Goal: Task Accomplishment & Management: Use online tool/utility

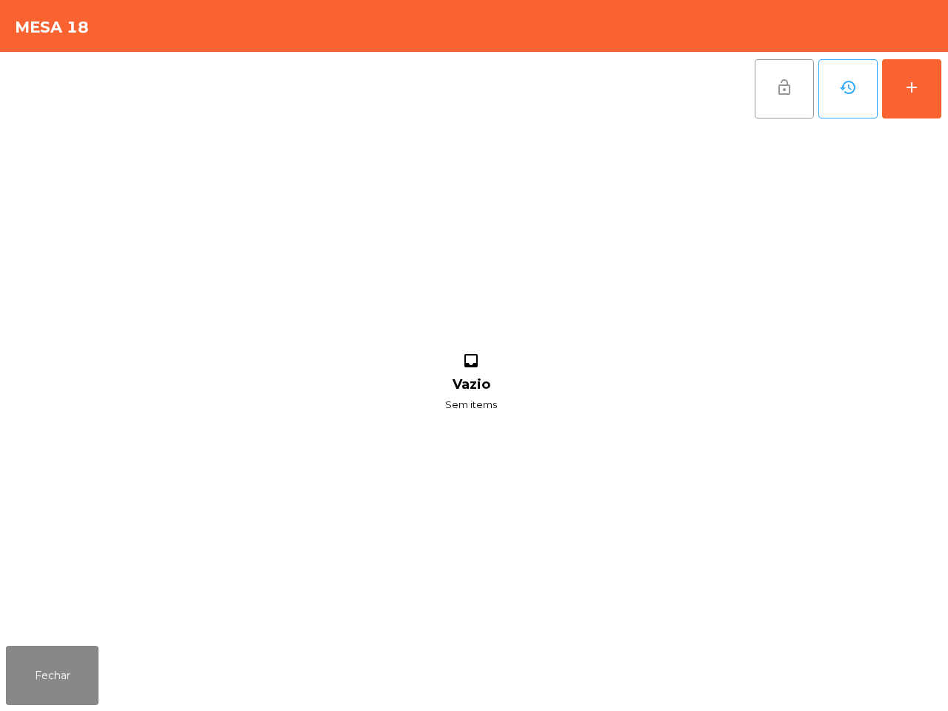
click at [788, 96] on button "lock_open" at bounding box center [784, 88] width 59 height 59
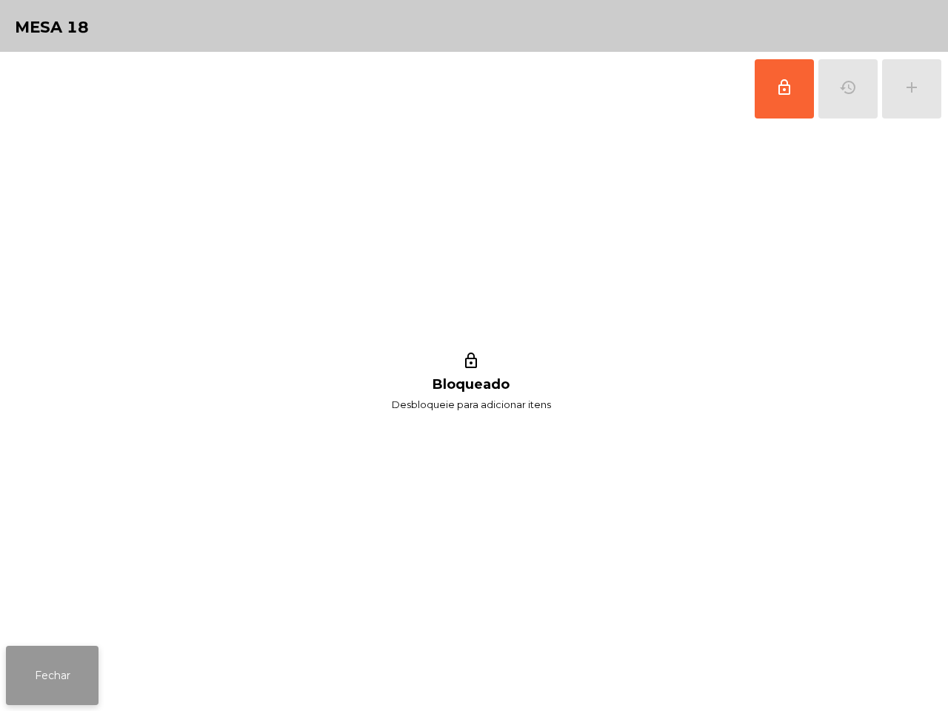
click at [61, 705] on button "Fechar" at bounding box center [52, 675] width 93 height 59
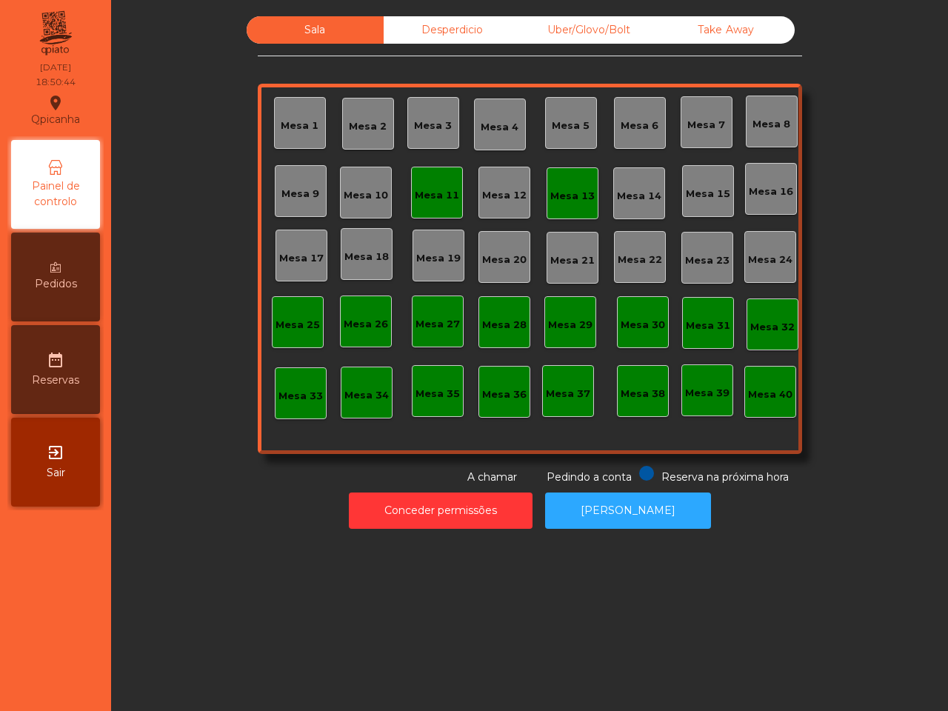
click at [423, 179] on div "Mesa 11" at bounding box center [437, 193] width 52 height 52
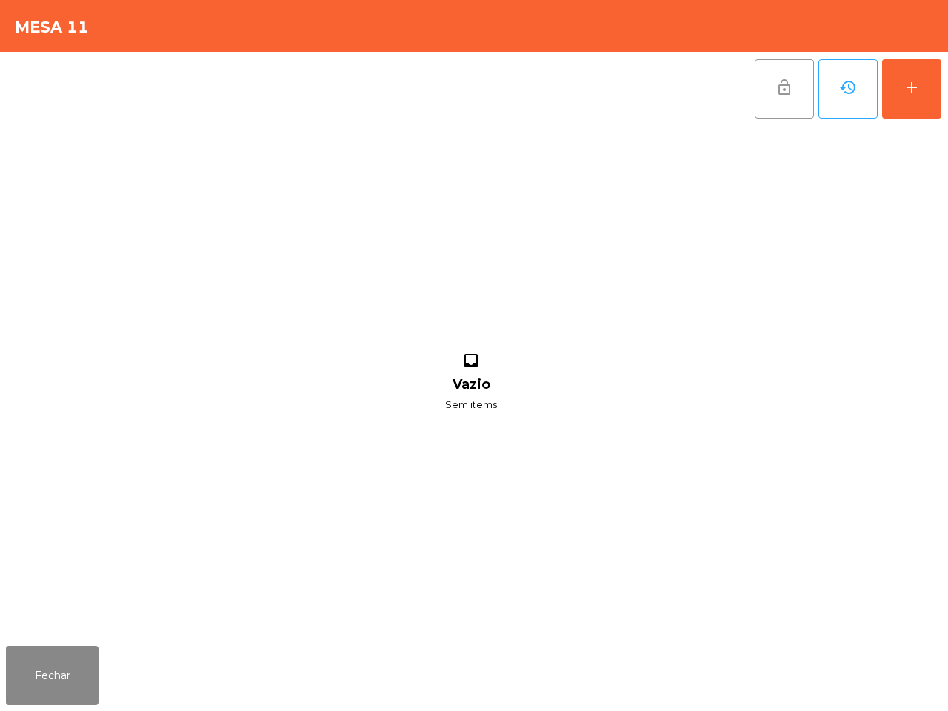
click at [775, 97] on button "lock_open" at bounding box center [784, 88] width 59 height 59
click at [71, 690] on button "Fechar" at bounding box center [52, 675] width 93 height 59
click at [798, 84] on button "lock_open" at bounding box center [784, 88] width 59 height 59
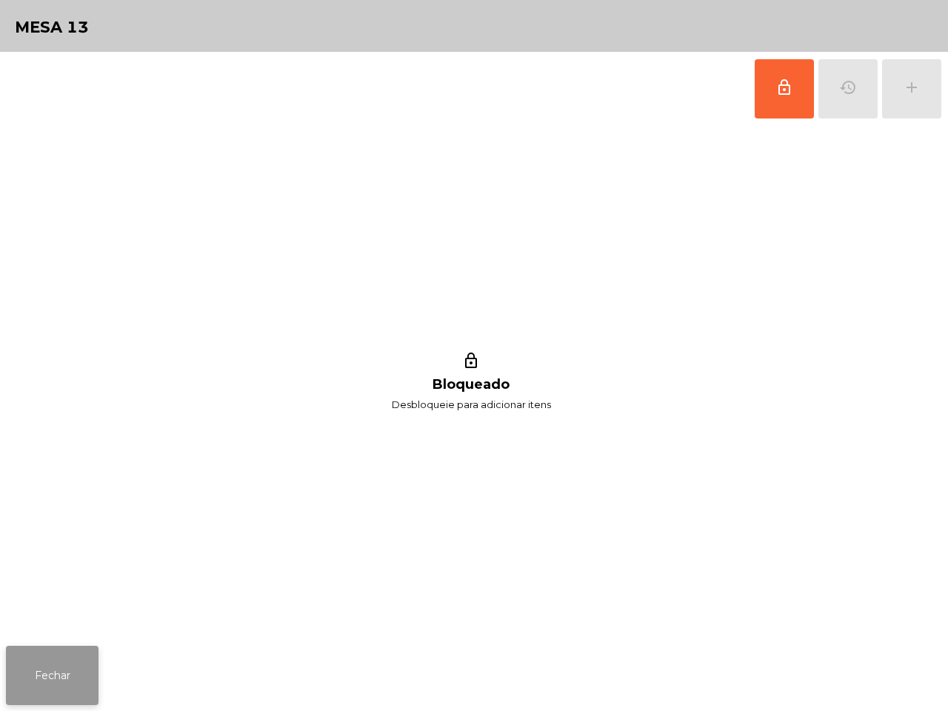
click at [63, 678] on button "Fechar" at bounding box center [52, 675] width 93 height 59
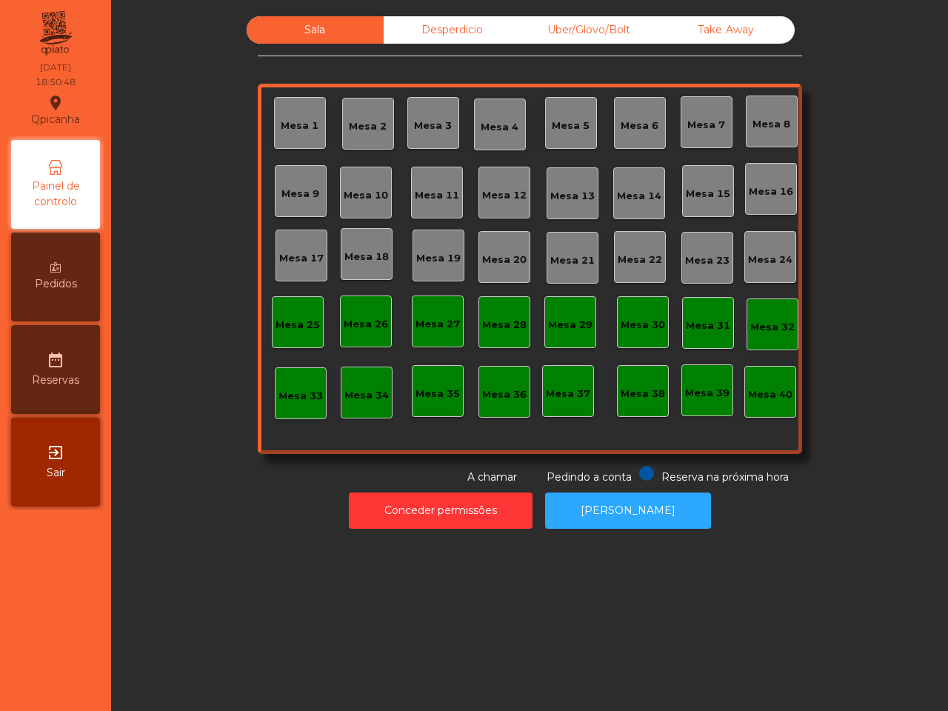
click at [438, 28] on div "Desperdicio" at bounding box center [452, 29] width 137 height 27
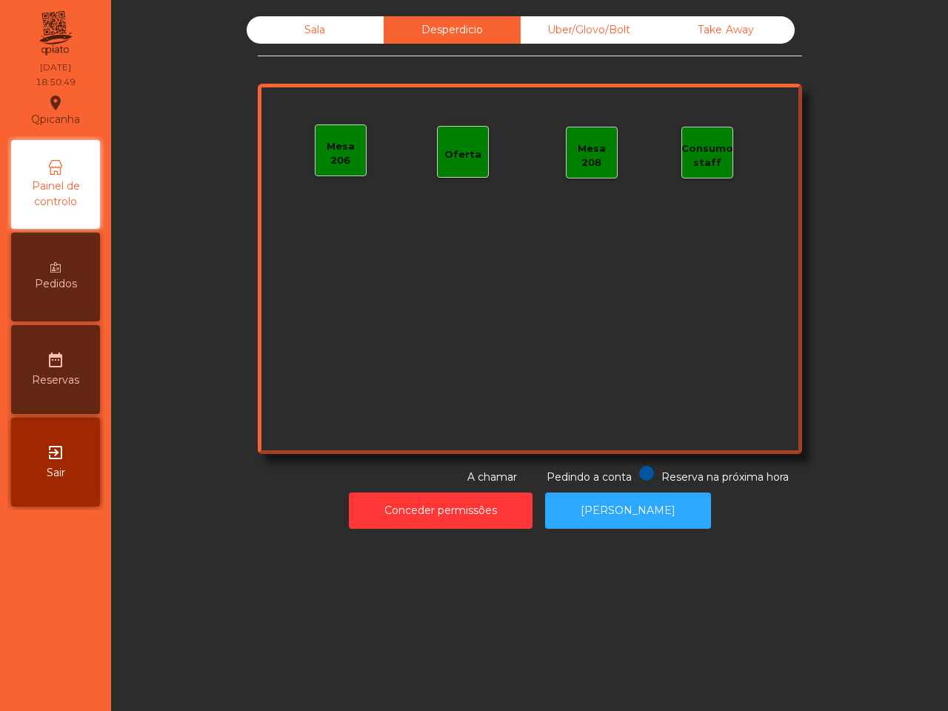
click at [570, 21] on div "Uber/Glovo/Bolt" at bounding box center [589, 29] width 137 height 27
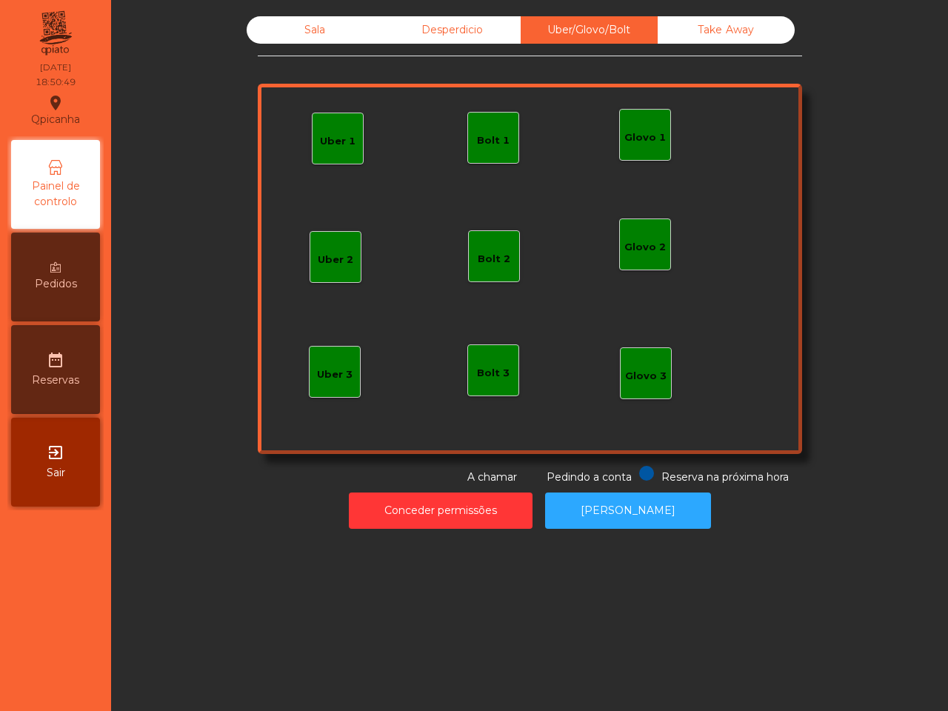
click at [742, 15] on div "Sala Desperdicio Uber/Glovo/Bolt Take Away Uber 1 Glovo 1 Uber 2 Uber 3 Glovo 2…" at bounding box center [529, 273] width 819 height 528
click at [715, 19] on div "Take Away" at bounding box center [726, 29] width 137 height 27
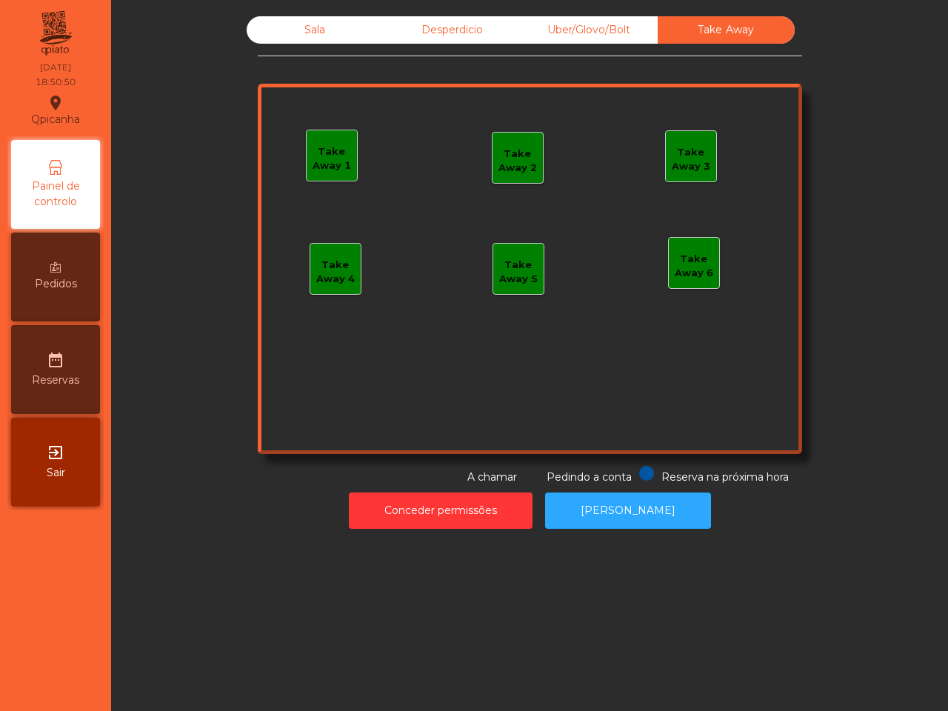
click at [324, 32] on div "Sala" at bounding box center [315, 29] width 137 height 27
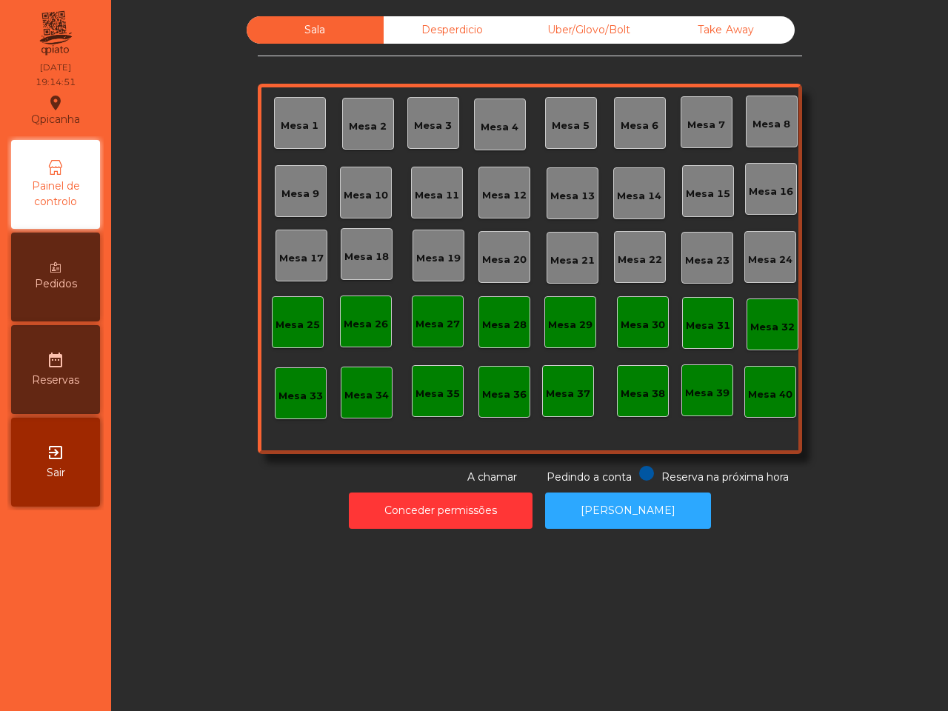
click at [611, 28] on div "Uber/Glovo/Bolt" at bounding box center [589, 29] width 137 height 27
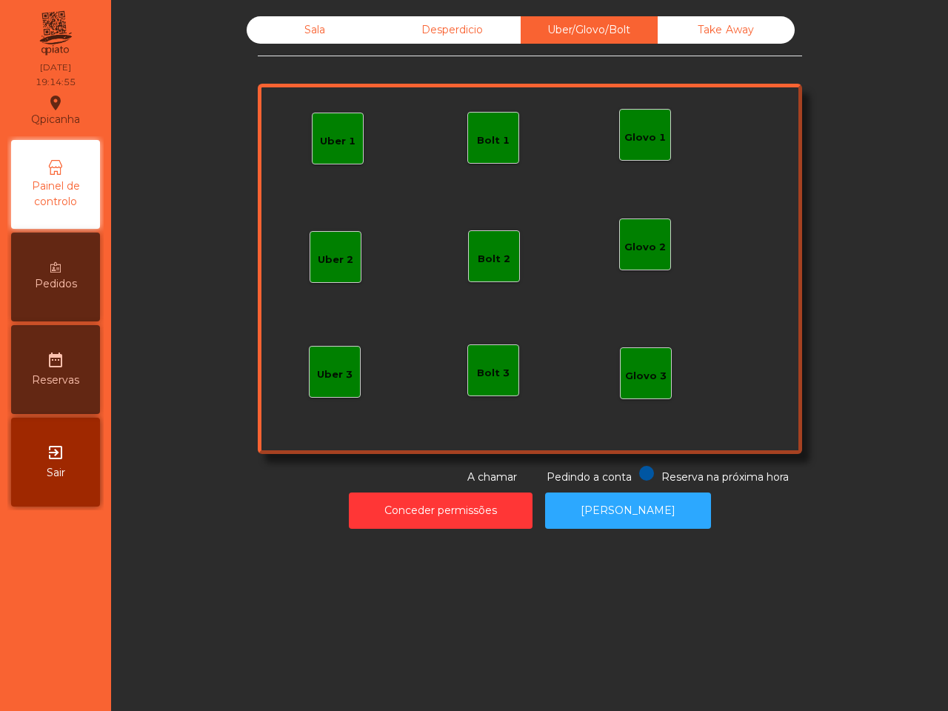
click at [490, 139] on div "Bolt 1" at bounding box center [493, 140] width 33 height 15
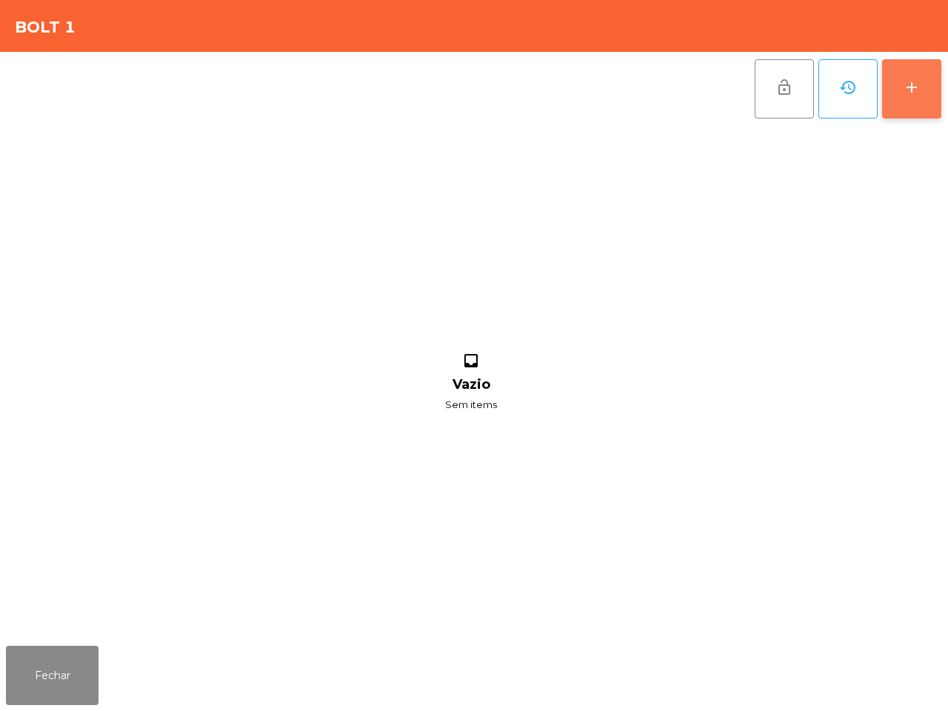
click at [891, 76] on button "add" at bounding box center [911, 88] width 59 height 59
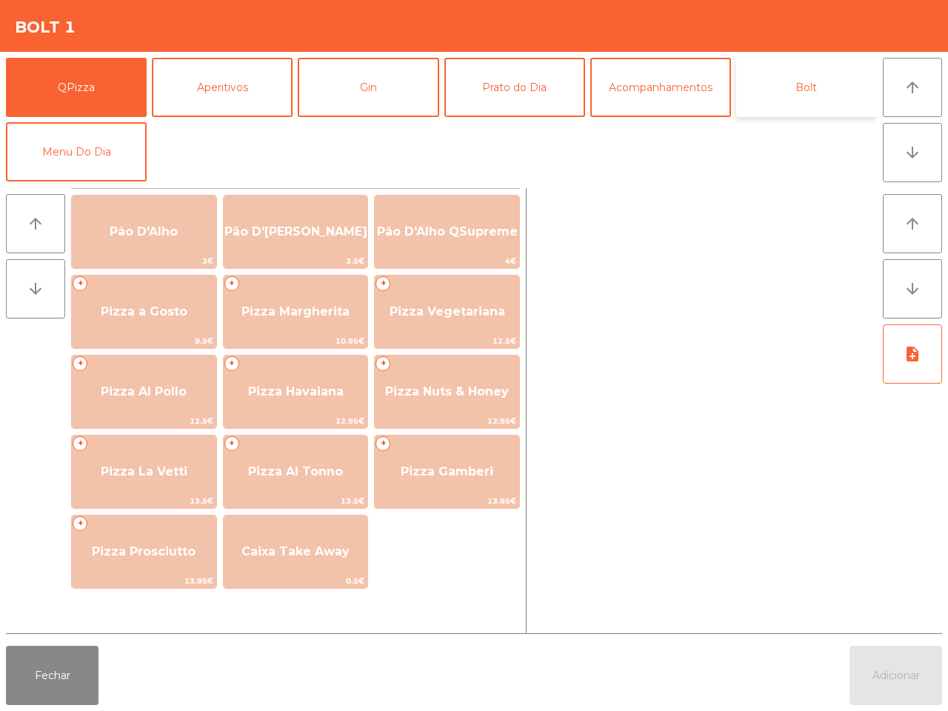
click at [817, 108] on button "Bolt" at bounding box center [806, 87] width 141 height 59
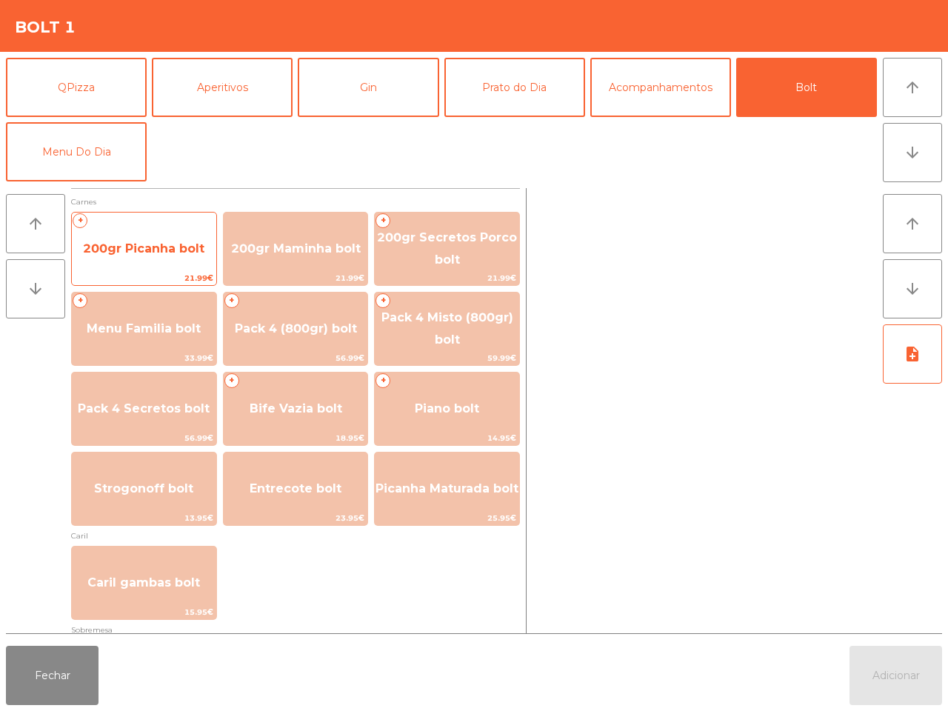
click at [179, 222] on div "+ 200gr Picanha bolt 21.99€" at bounding box center [144, 249] width 146 height 74
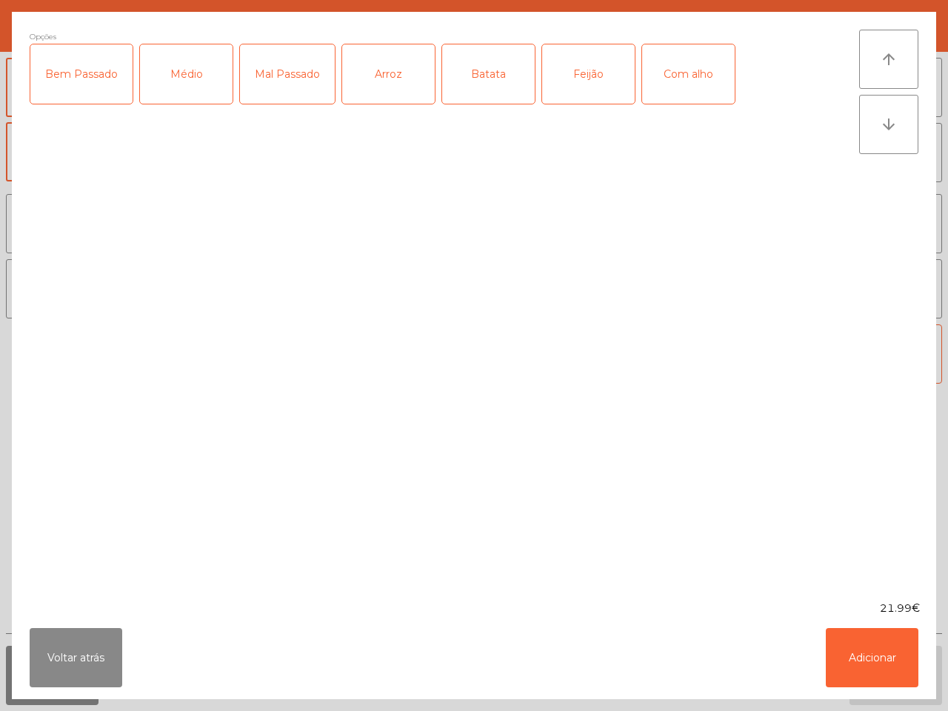
click at [83, 94] on div "Bem Passado" at bounding box center [81, 73] width 102 height 59
click at [369, 82] on div "Arroz" at bounding box center [388, 73] width 93 height 59
click at [852, 648] on button "Adicionar" at bounding box center [872, 657] width 93 height 59
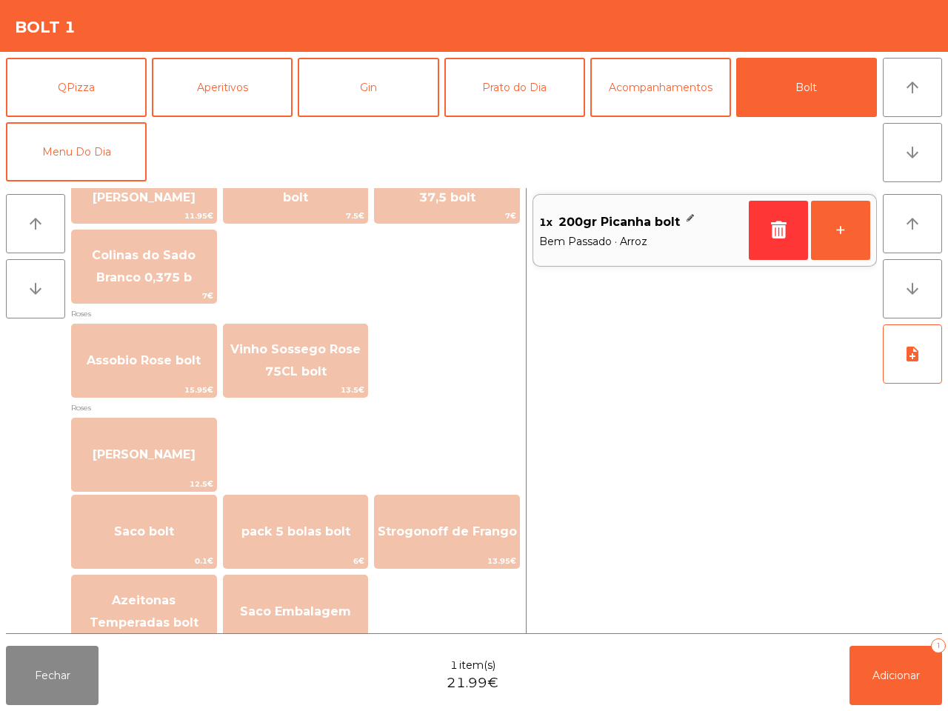
scroll to position [1688, 0]
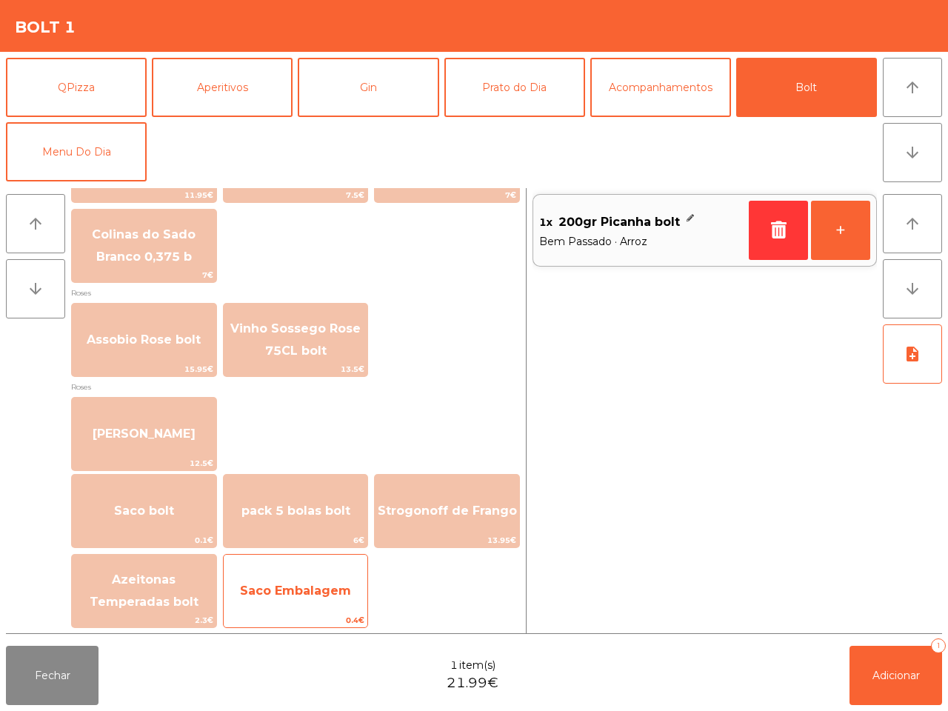
click at [286, 568] on div "Saco Embalagem 0.4€" at bounding box center [296, 591] width 146 height 74
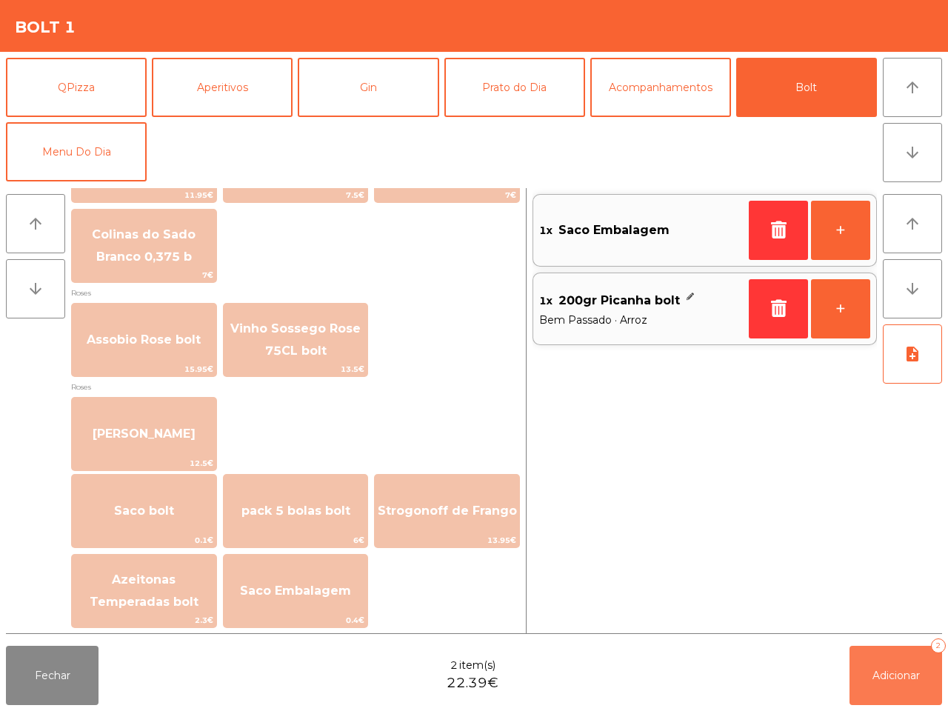
click at [872, 667] on button "Adicionar 2" at bounding box center [896, 675] width 93 height 59
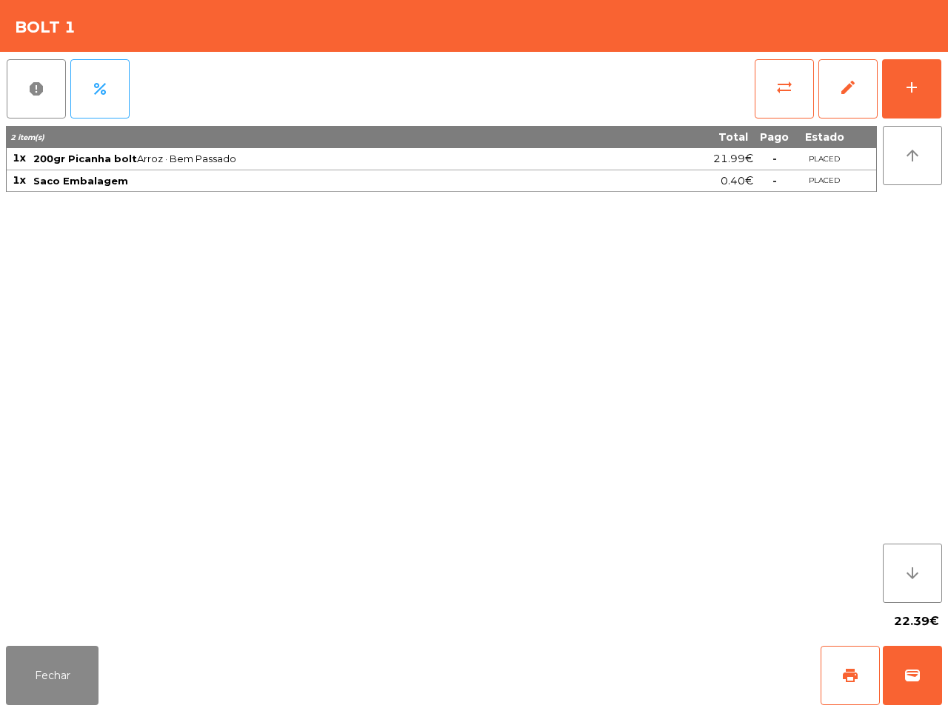
click at [802, 680] on div "Fechar print wallet" at bounding box center [474, 675] width 948 height 71
click at [842, 674] on span "print" at bounding box center [851, 676] width 18 height 18
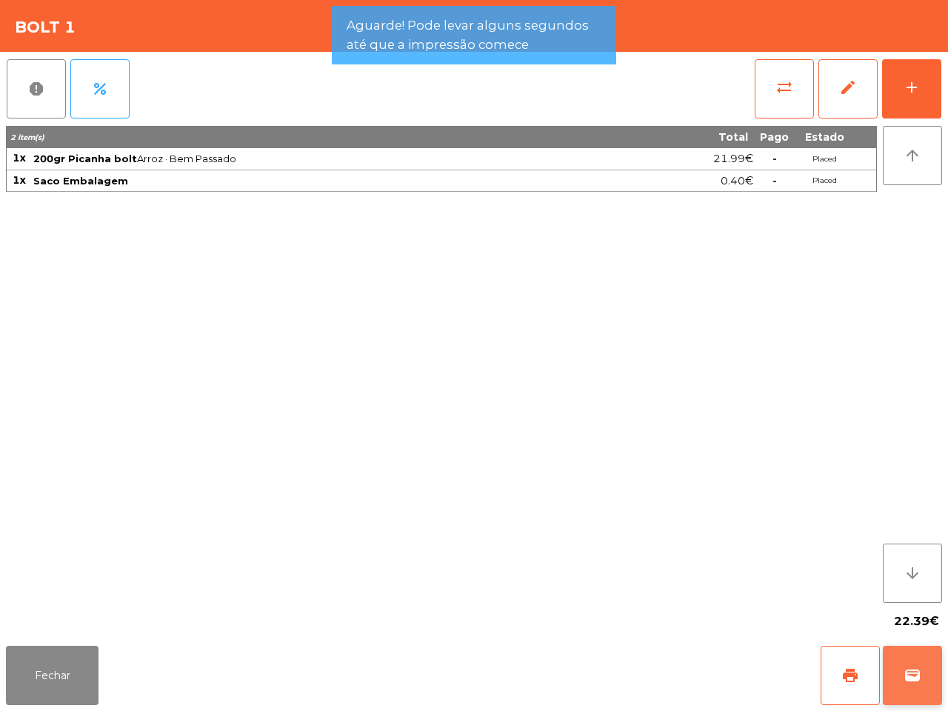
click at [919, 698] on button "wallet" at bounding box center [912, 675] width 59 height 59
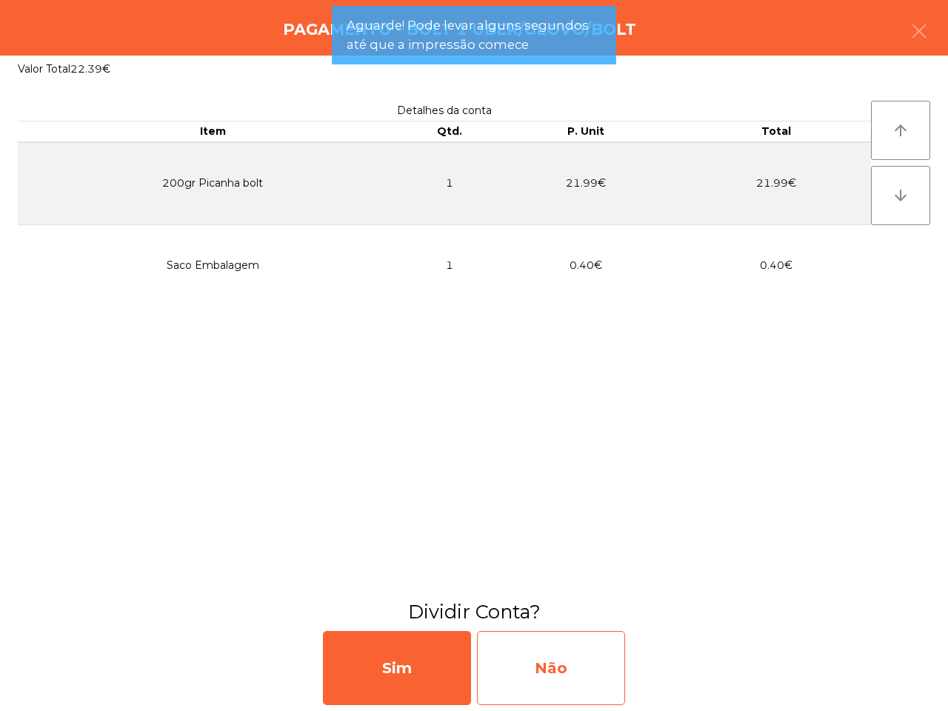
click at [543, 656] on div "Não" at bounding box center [551, 668] width 148 height 74
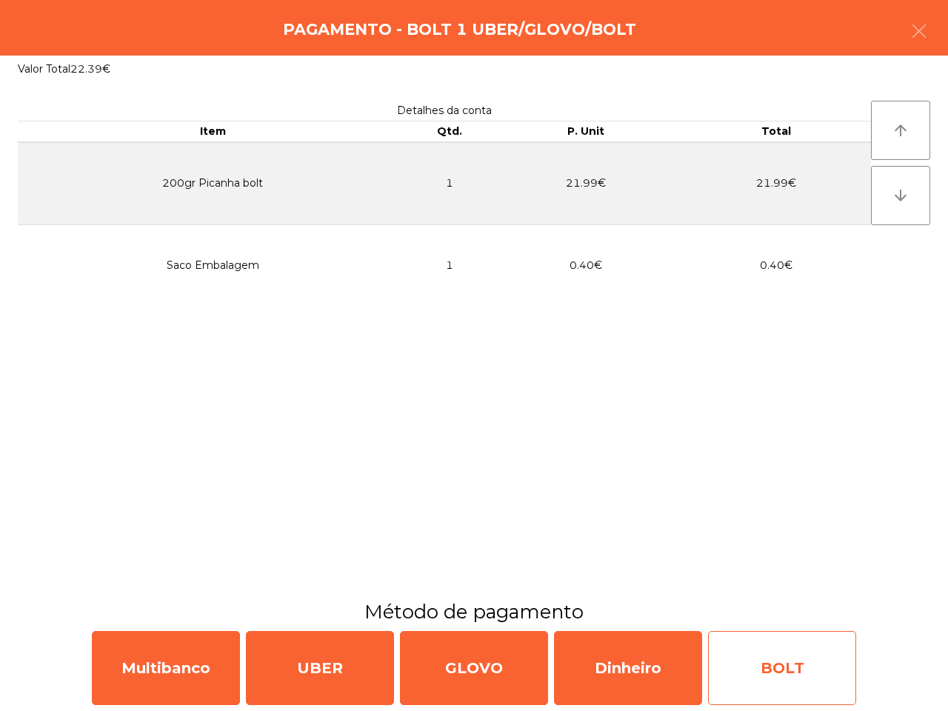
click at [784, 667] on div "BOLT" at bounding box center [782, 668] width 148 height 74
select select "**"
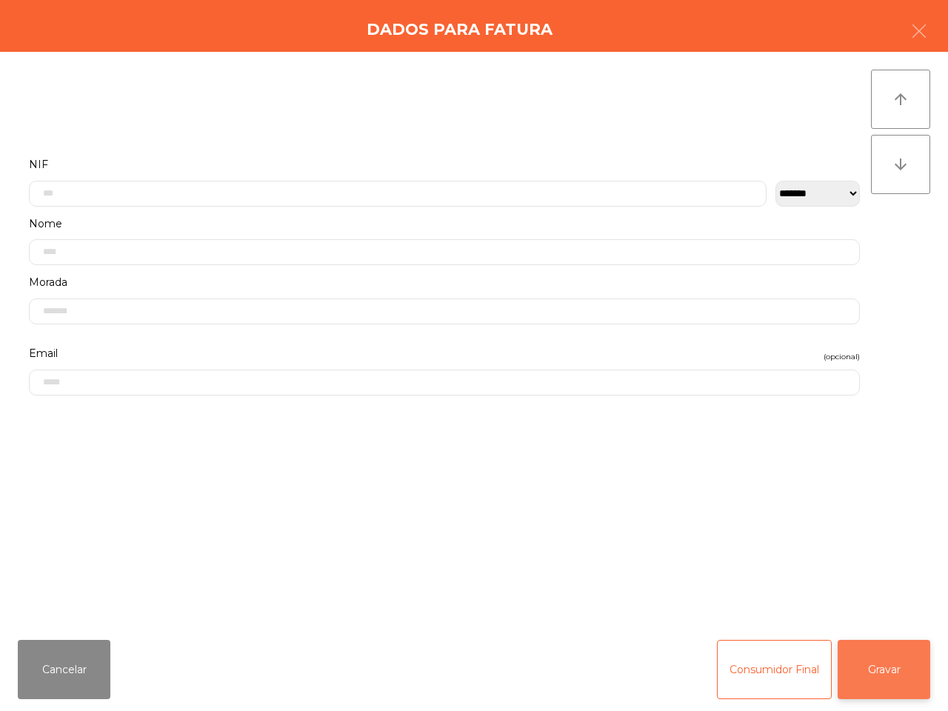
click at [893, 662] on button "Gravar" at bounding box center [884, 669] width 93 height 59
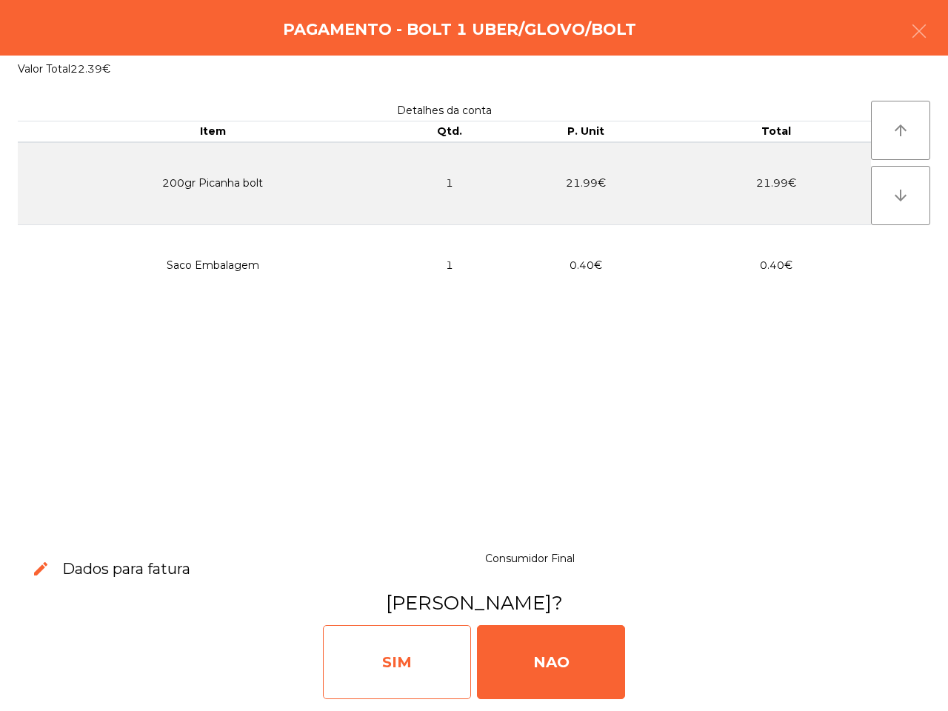
click at [396, 639] on div "SIM" at bounding box center [397, 662] width 148 height 74
